Goal: Task Accomplishment & Management: Manage account settings

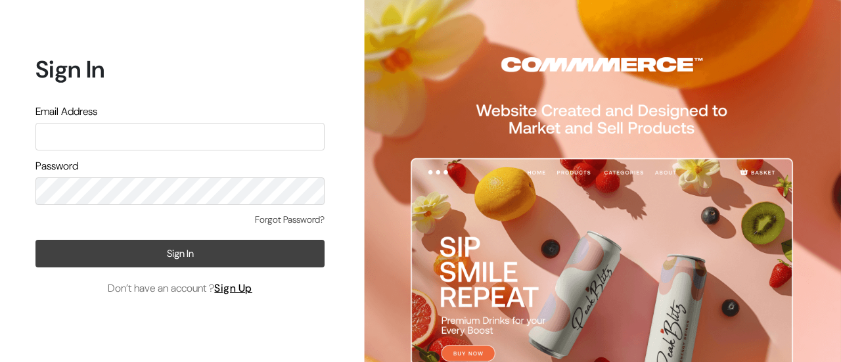
type input "poojaghatge55@gmail.com"
click at [151, 249] on button "Sign In" at bounding box center [179, 254] width 289 height 28
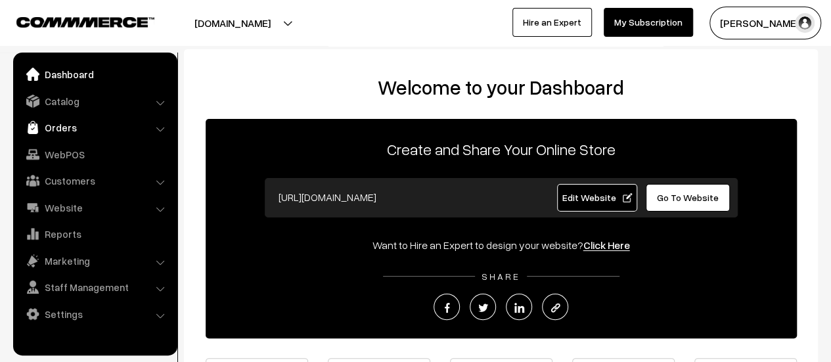
click at [54, 124] on link "Orders" at bounding box center [94, 128] width 156 height 24
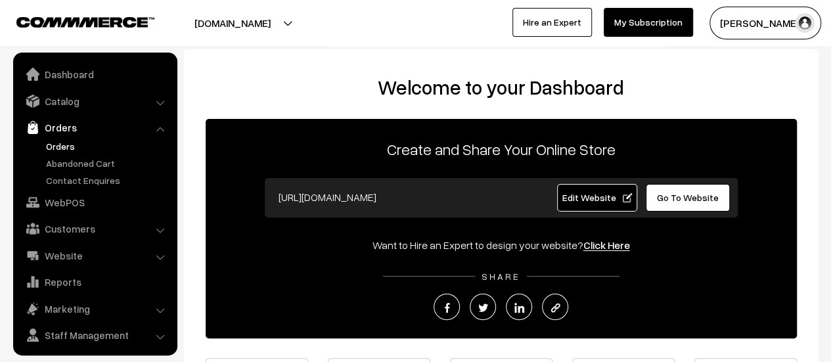
click at [54, 141] on link "Orders" at bounding box center [108, 146] width 130 height 14
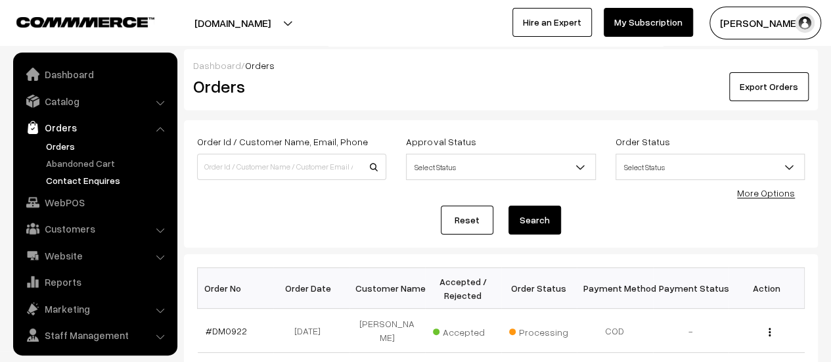
scroll to position [30, 0]
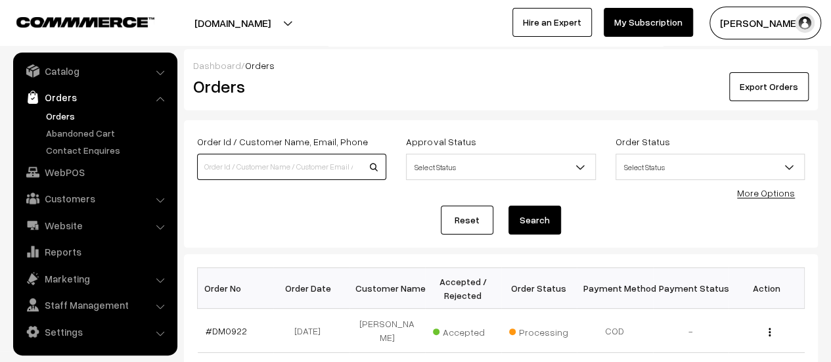
click at [280, 171] on input at bounding box center [291, 167] width 189 height 26
type input "917"
click at [509, 206] on button "Search" at bounding box center [535, 220] width 53 height 29
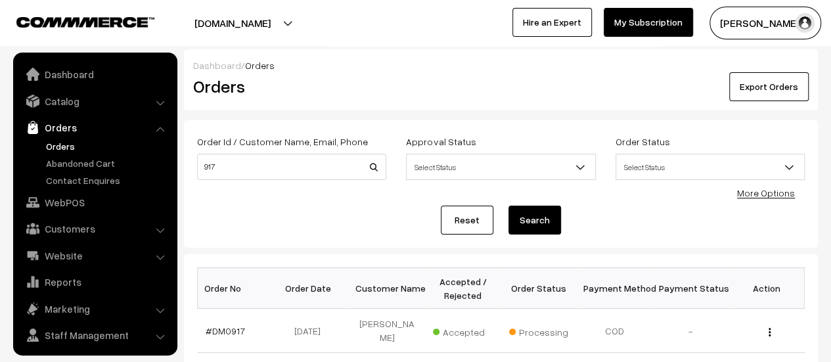
scroll to position [30, 0]
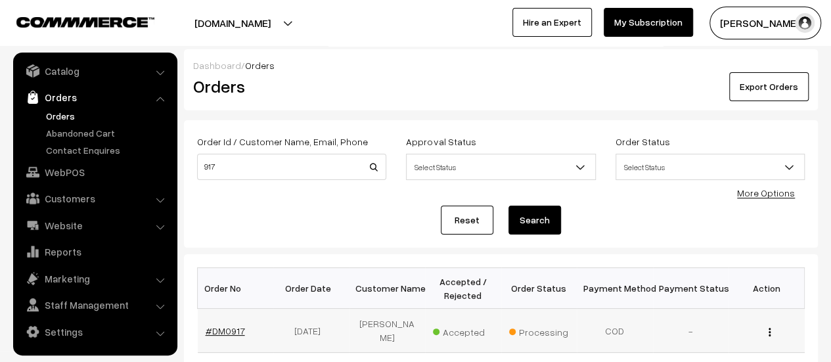
click at [230, 327] on link "#DM0917" at bounding box center [225, 330] width 39 height 11
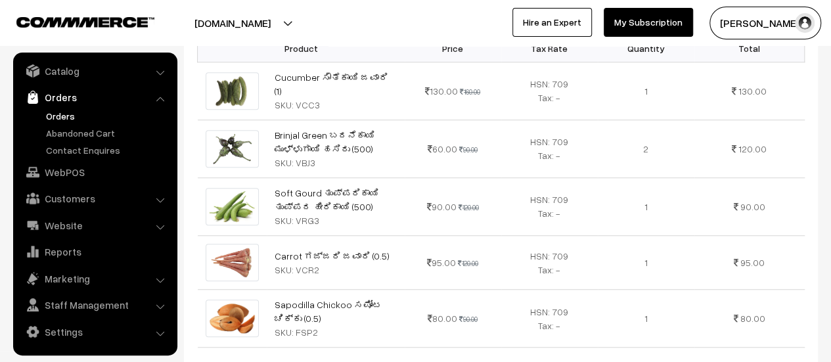
scroll to position [435, 0]
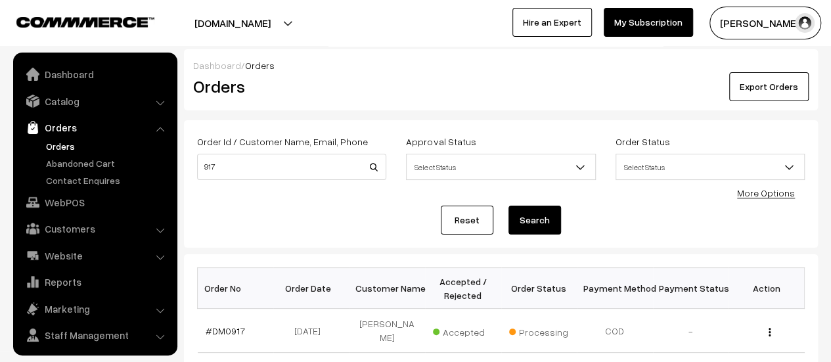
scroll to position [30, 0]
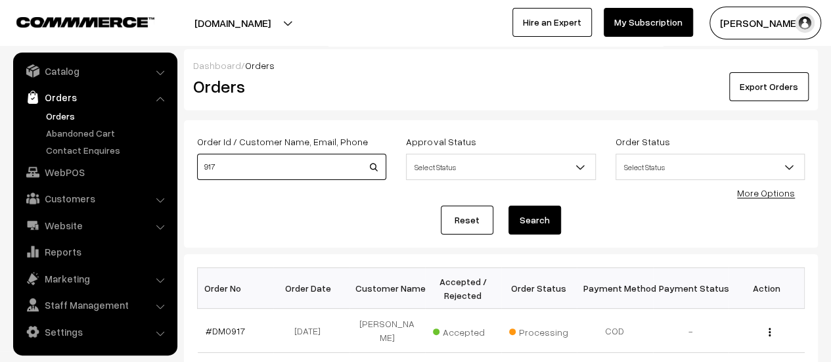
click at [233, 168] on input "917" at bounding box center [291, 167] width 189 height 26
type input "9"
type input "7406169888"
click at [509, 206] on button "Search" at bounding box center [535, 220] width 53 height 29
click at [259, 170] on input "7406169888" at bounding box center [291, 167] width 189 height 26
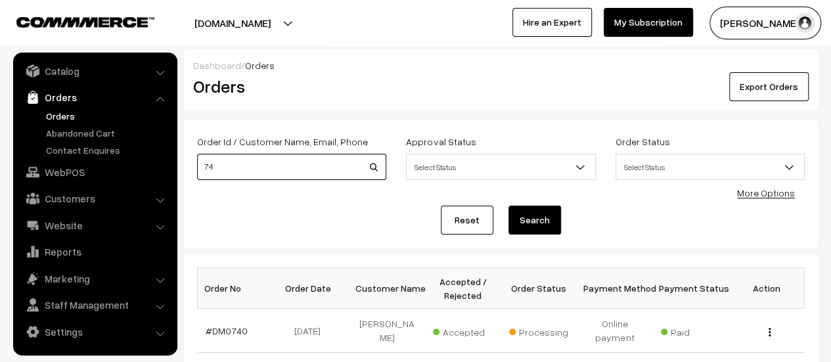
type input "7"
type input "suma"
click at [509, 206] on button "Search" at bounding box center [535, 220] width 53 height 29
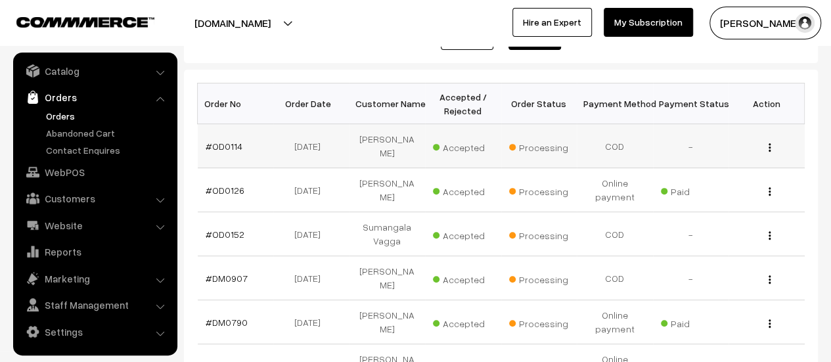
scroll to position [184, 0]
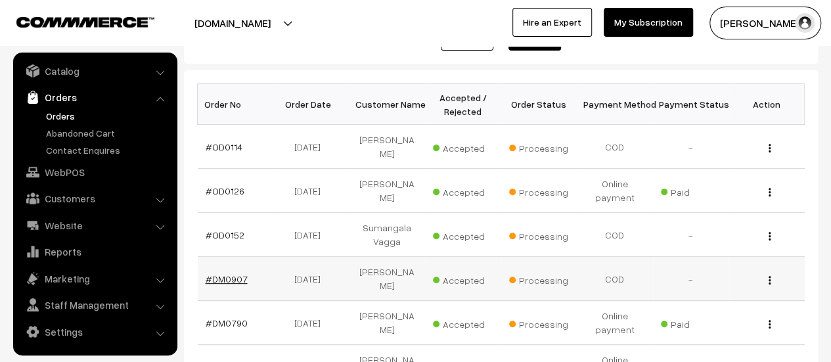
click at [226, 273] on link "#DM0907" at bounding box center [227, 278] width 42 height 11
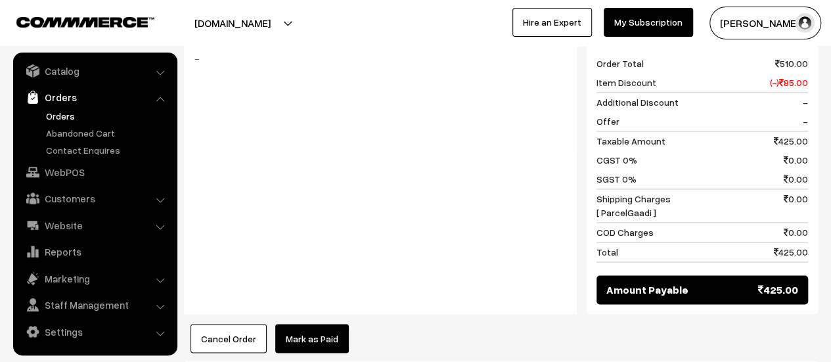
scroll to position [906, 0]
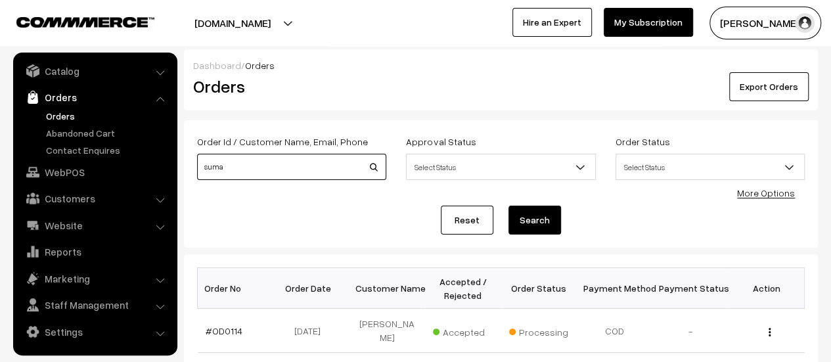
click at [266, 172] on input "suma" at bounding box center [291, 167] width 189 height 26
type input "s"
type input "910"
click at [509, 206] on button "Search" at bounding box center [535, 220] width 53 height 29
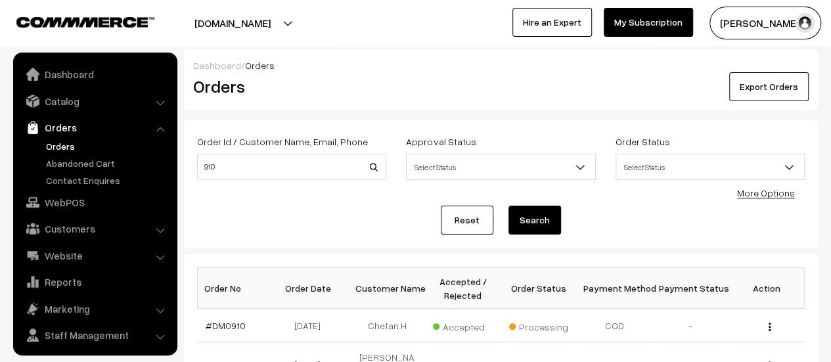
scroll to position [30, 0]
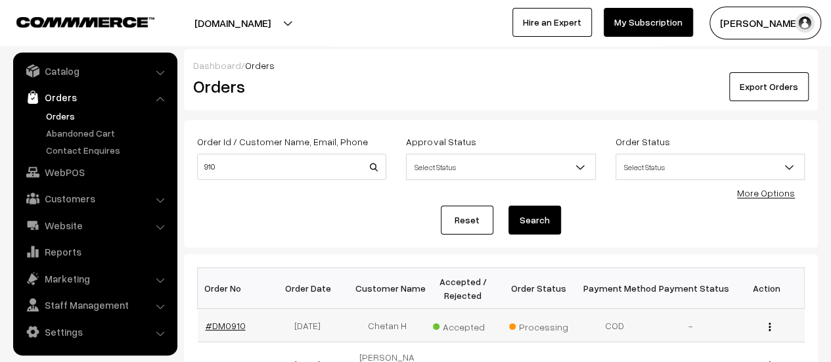
click at [222, 323] on link "#DM0910" at bounding box center [226, 325] width 40 height 11
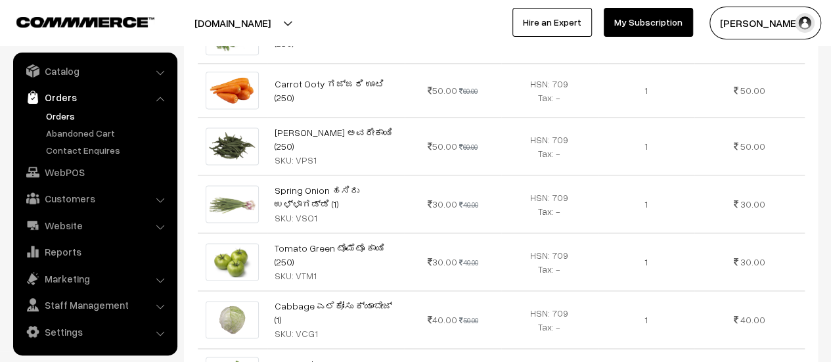
scroll to position [826, 0]
click at [76, 133] on link "Abandoned Cart" at bounding box center [108, 133] width 130 height 14
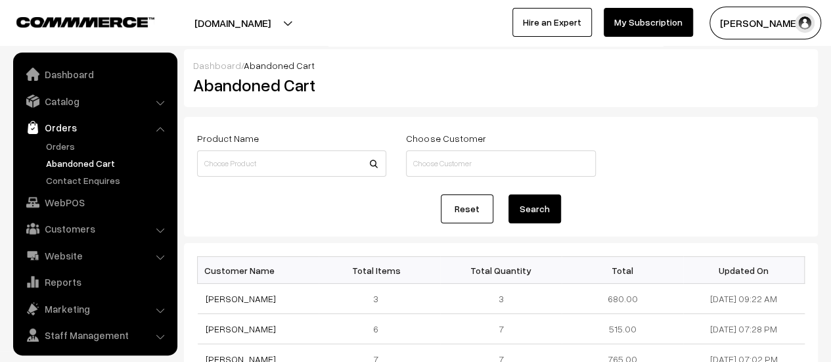
click at [75, 174] on link "Contact Enquires" at bounding box center [108, 181] width 130 height 14
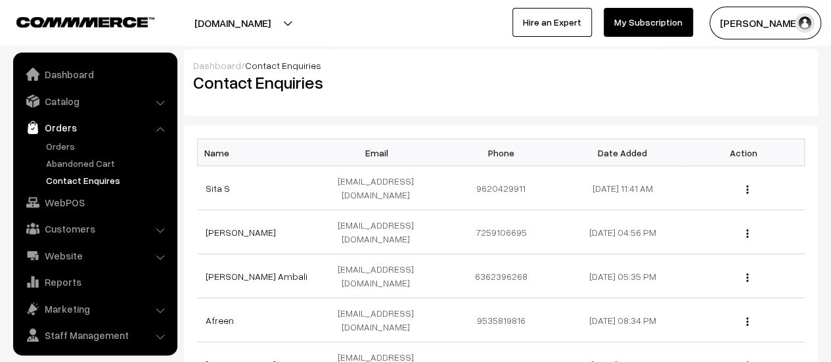
scroll to position [30, 0]
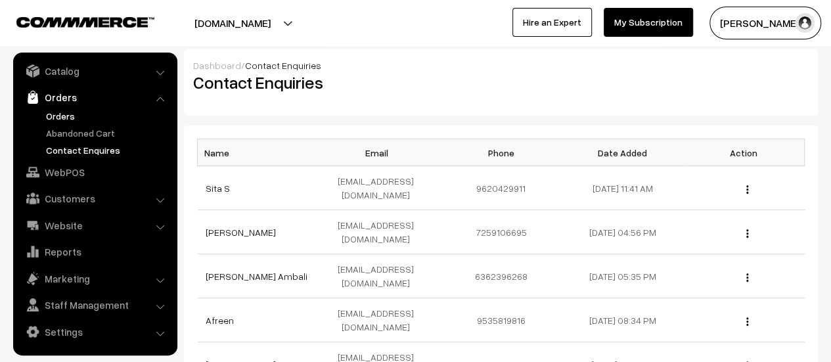
click at [49, 114] on link "Orders" at bounding box center [108, 116] width 130 height 14
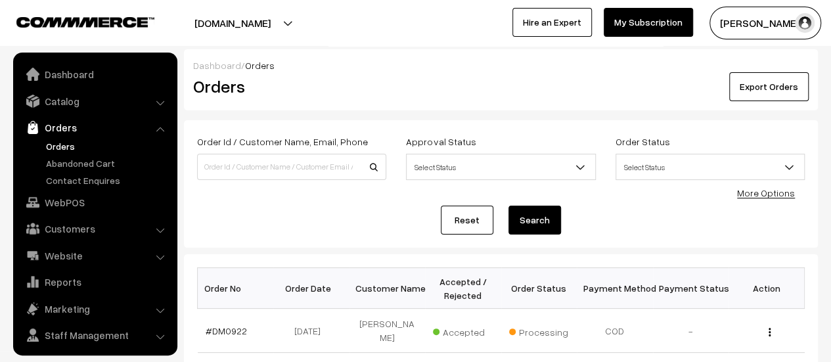
scroll to position [30, 0]
